Goal: Information Seeking & Learning: Learn about a topic

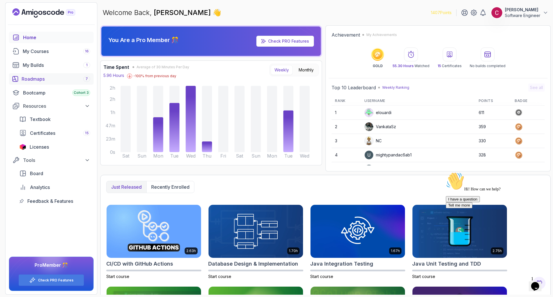
click at [45, 77] on div "Roadmaps 7" at bounding box center [56, 78] width 69 height 7
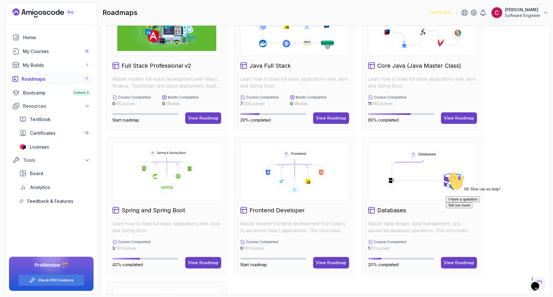
scroll to position [101, 0]
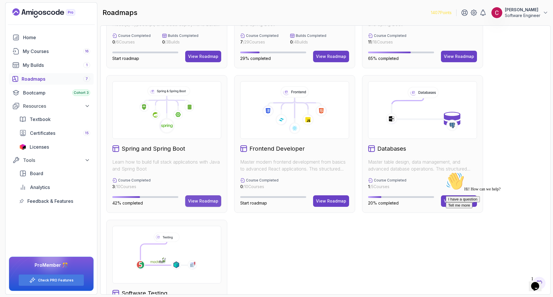
click at [200, 201] on div "View Roadmap" at bounding box center [203, 201] width 30 height 6
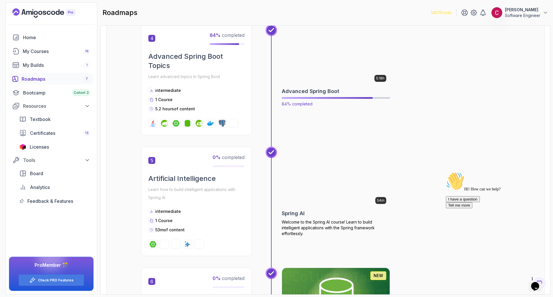
scroll to position [503, 0]
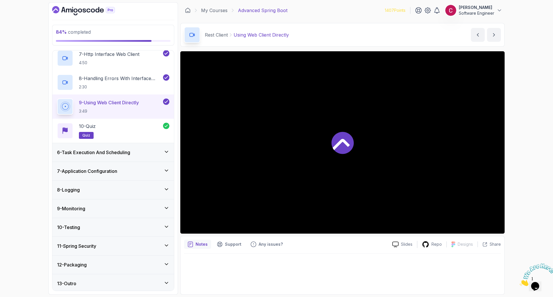
scroll to position [245, 0]
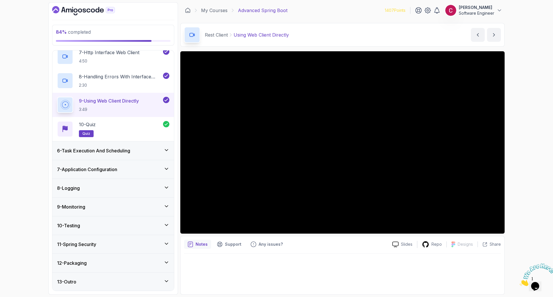
click at [88, 224] on div "10 - Testing" at bounding box center [113, 225] width 112 height 7
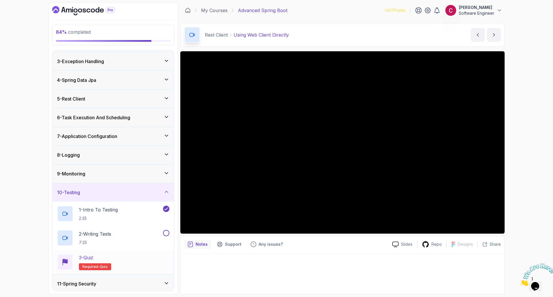
scroll to position [60, 0]
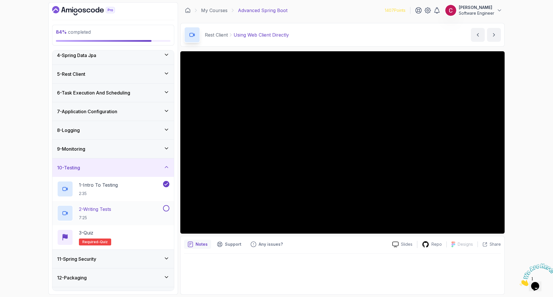
click at [111, 211] on p "2 - Writing Tests" at bounding box center [95, 209] width 32 height 7
drag, startPoint x: 309, startPoint y: 266, endPoint x: 323, endPoint y: 265, distance: 13.9
click at [309, 266] on div at bounding box center [342, 272] width 317 height 37
click at [519, 184] on div "84 % completed 1 - Intro 2 - Java Bean Validation 3 - Exception Handling 4 - Sp…" at bounding box center [276, 148] width 553 height 297
